Goal: Task Accomplishment & Management: Complete application form

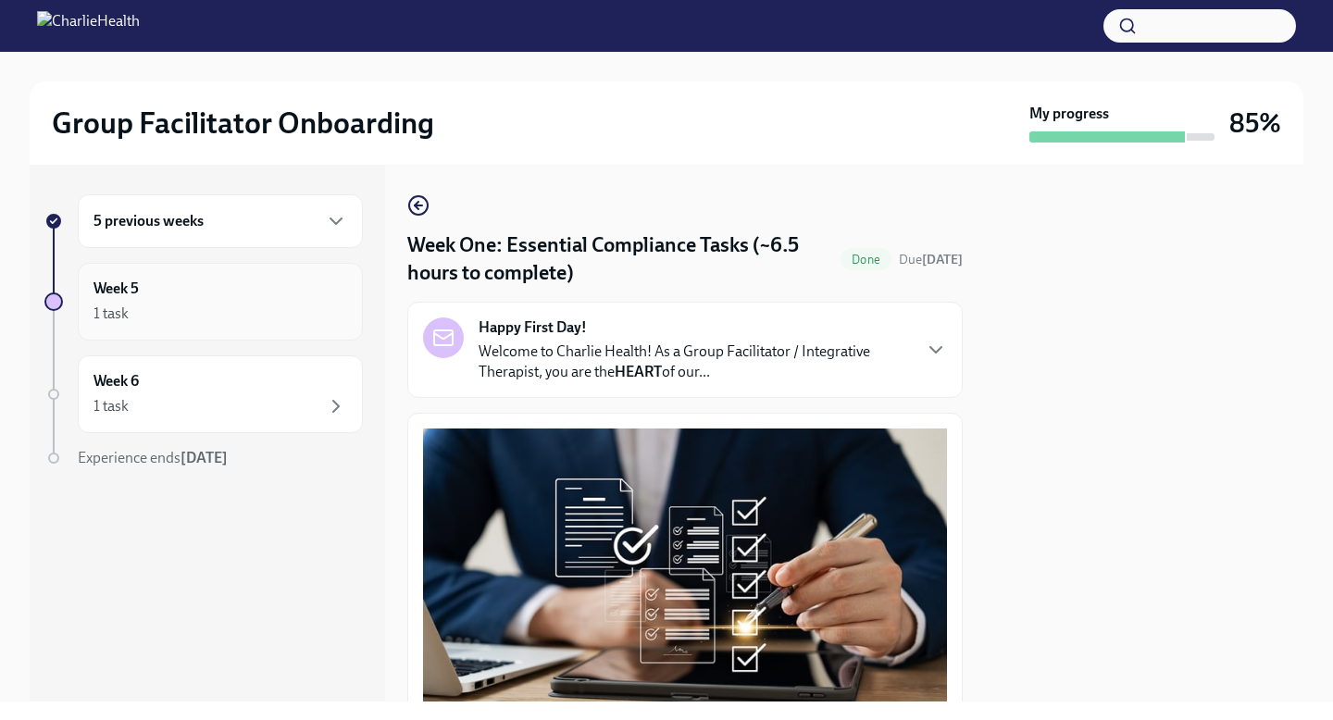
click at [128, 324] on div "1 task" at bounding box center [220, 314] width 254 height 22
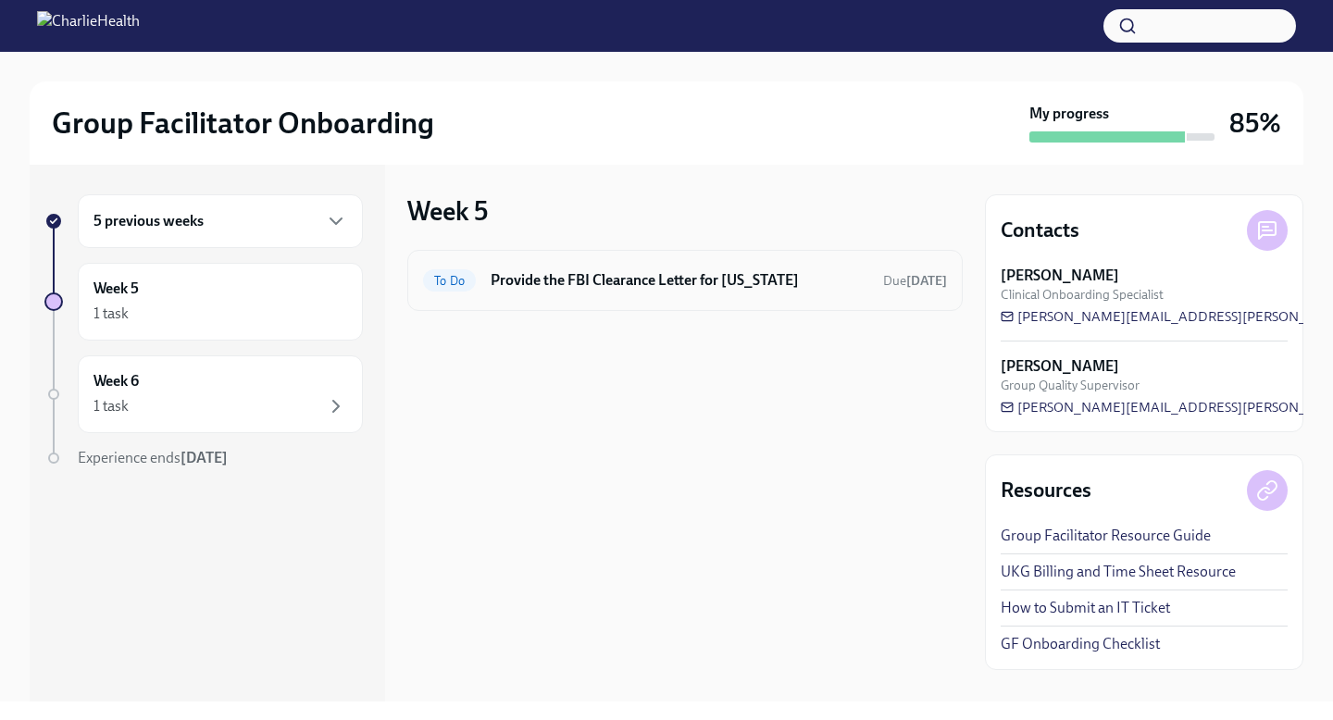
click at [681, 296] on div "To Do Provide the FBI Clearance Letter for [US_STATE] Due [DATE]" at bounding box center [684, 280] width 555 height 61
click at [666, 268] on div "To Do Provide the FBI Clearance Letter for [US_STATE] Due [DATE]" at bounding box center [685, 281] width 524 height 30
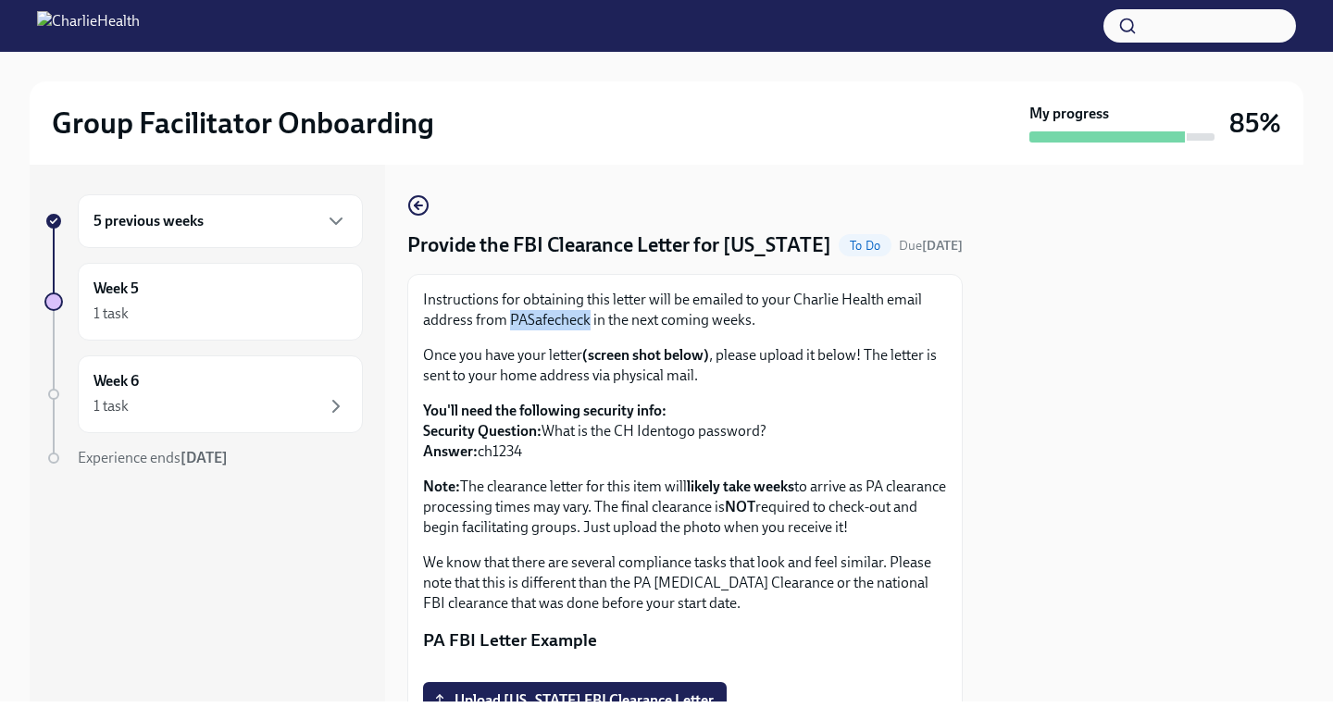
drag, startPoint x: 588, startPoint y: 349, endPoint x: 510, endPoint y: 351, distance: 77.8
click at [510, 330] on p "Instructions for obtaining this letter will be emailed to your Charlie Health e…" at bounding box center [685, 310] width 524 height 41
copy p "PASafecheck"
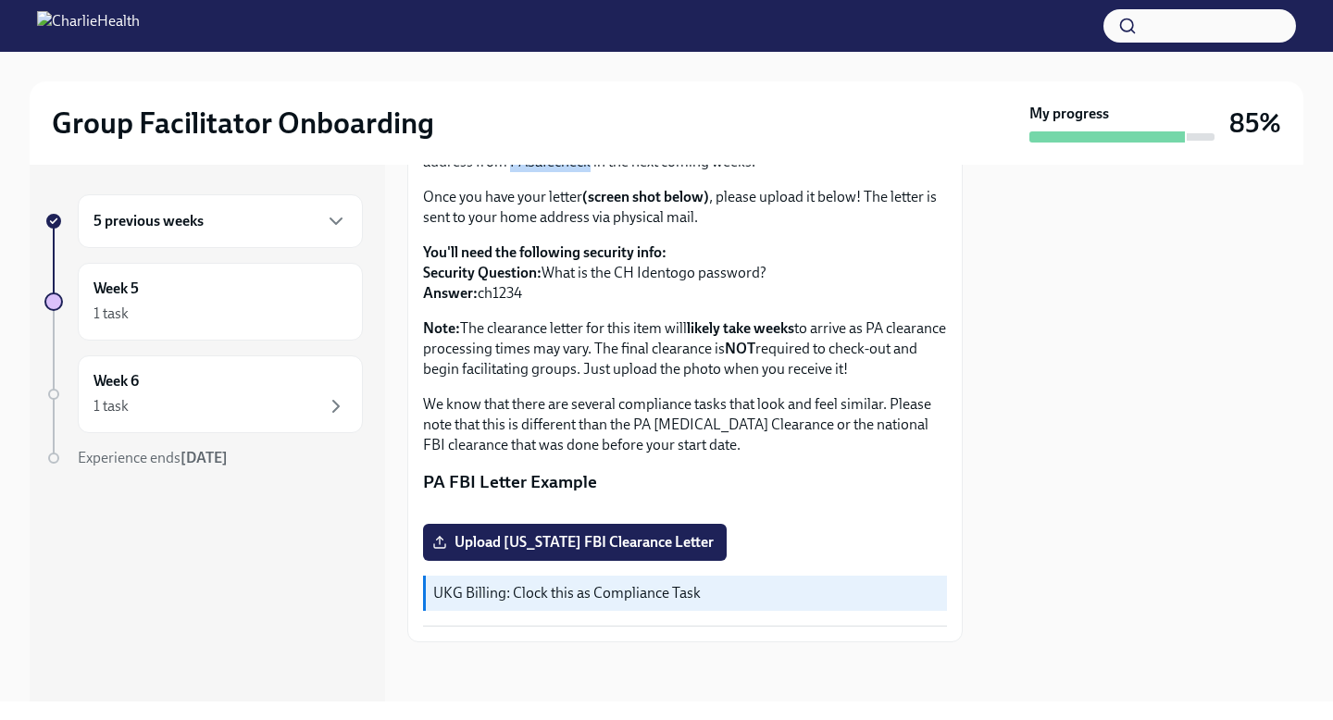
scroll to position [226, 0]
